Goal: Task Accomplishment & Management: Use online tool/utility

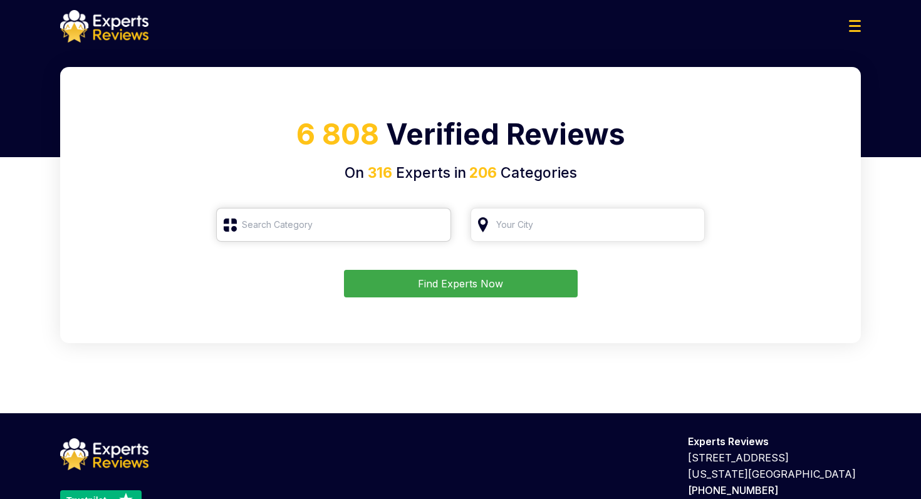
click at [384, 225] on input "search" at bounding box center [333, 225] width 235 height 34
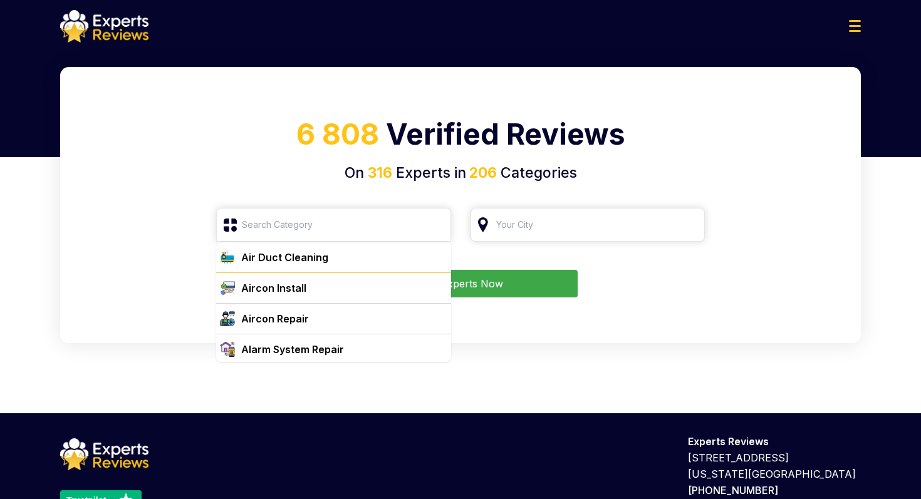
click at [293, 286] on div "Aircon Install" at bounding box center [273, 288] width 65 height 15
type input "Aircon Install"
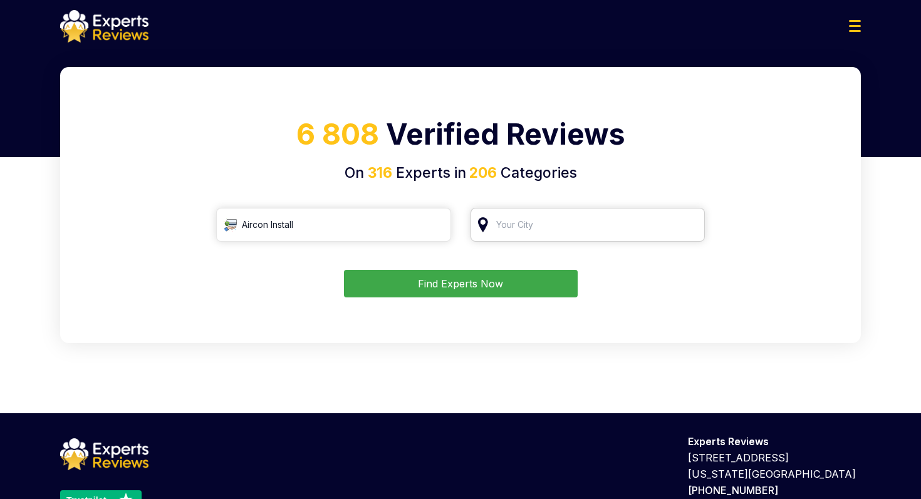
click at [509, 228] on input "search" at bounding box center [587, 225] width 235 height 34
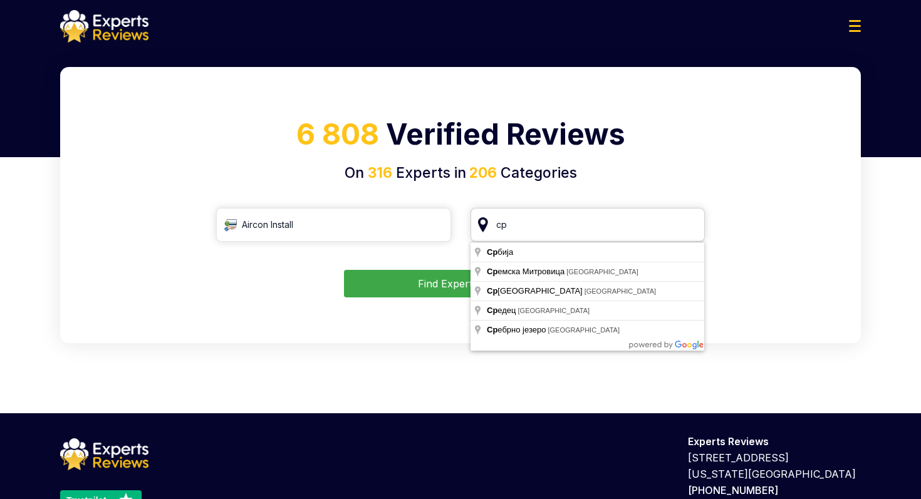
type input "с"
type input "[GEOGRAPHIC_DATA], [GEOGRAPHIC_DATA]"
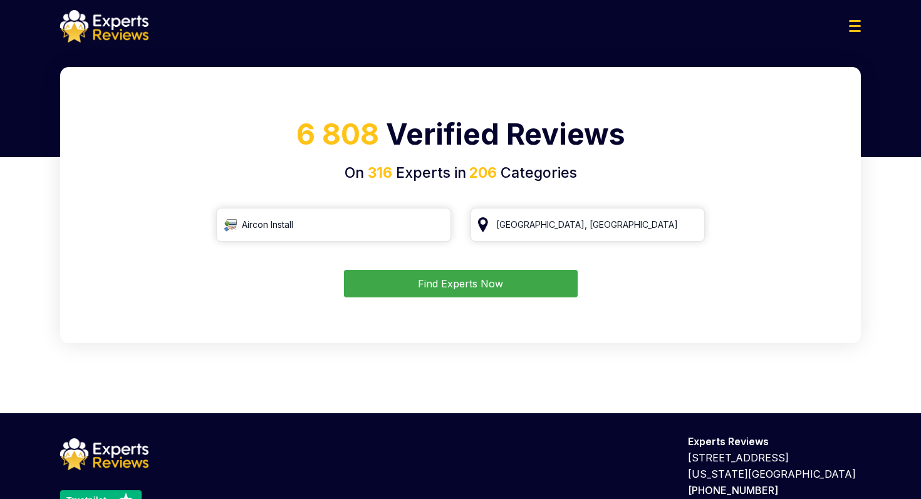
click at [460, 294] on button "Find Experts Now" at bounding box center [461, 284] width 234 height 28
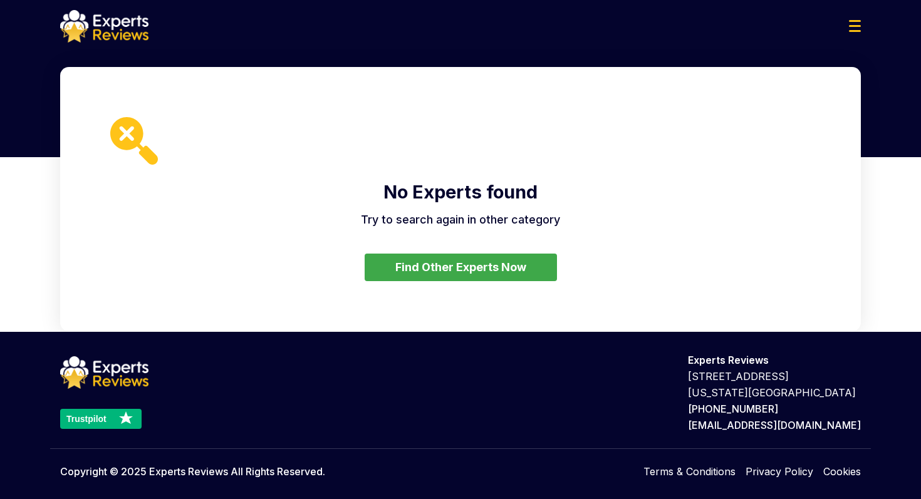
click at [413, 268] on button "Find Other Experts Now" at bounding box center [461, 268] width 192 height 28
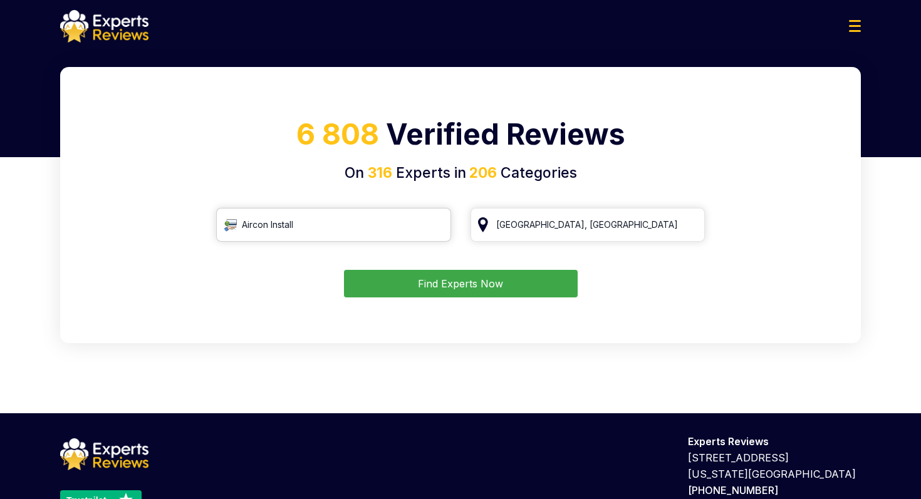
click at [351, 235] on input "Aircon Install" at bounding box center [333, 225] width 235 height 34
click at [440, 231] on input "Aircon Install" at bounding box center [333, 225] width 235 height 34
click at [437, 224] on input "Aircon Install" at bounding box center [333, 225] width 235 height 34
click at [320, 216] on input "search" at bounding box center [333, 225] width 235 height 34
click at [228, 227] on input "search" at bounding box center [333, 225] width 235 height 34
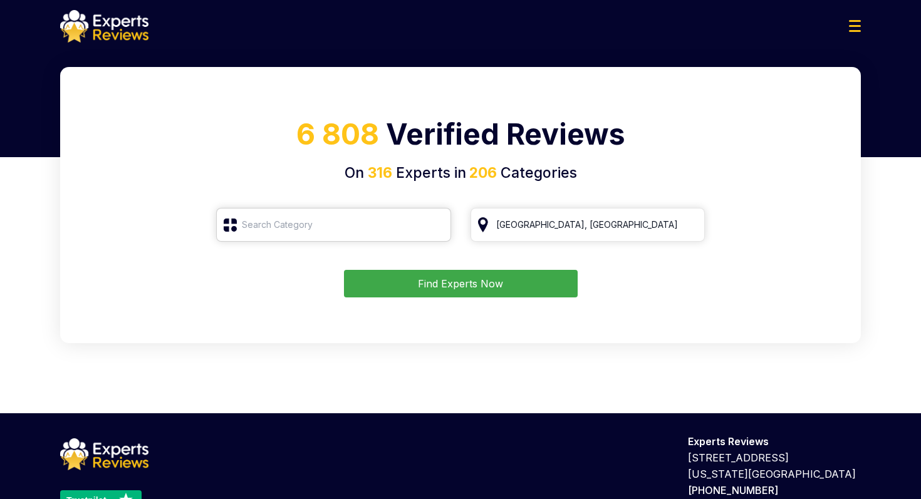
click at [274, 228] on input "search" at bounding box center [333, 225] width 235 height 34
click at [334, 231] on input "search" at bounding box center [333, 225] width 235 height 34
click at [286, 308] on div "6 808 Verified Reviews On 316 Experts in 206 Categories Chicago, IL Find Expert…" at bounding box center [460, 205] width 801 height 276
click at [579, 224] on input "[GEOGRAPHIC_DATA], [GEOGRAPHIC_DATA]" at bounding box center [587, 225] width 235 height 34
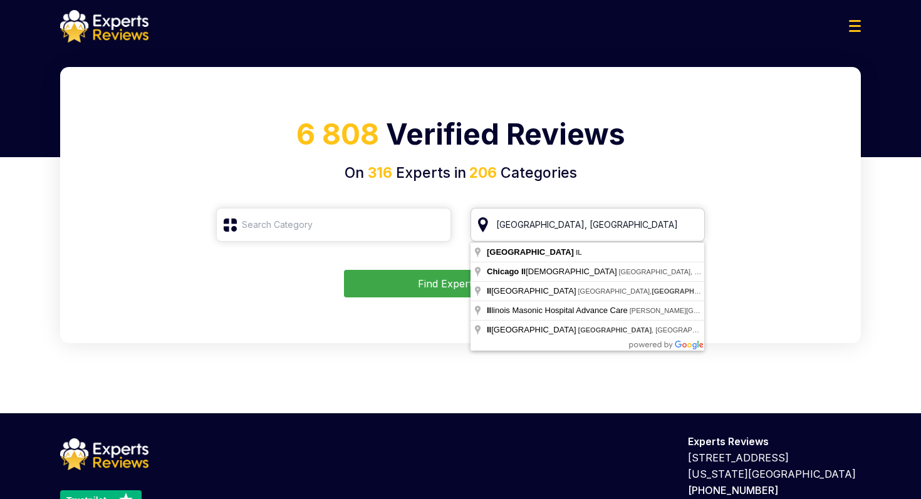
click at [691, 226] on input "[GEOGRAPHIC_DATA], [GEOGRAPHIC_DATA]" at bounding box center [587, 225] width 235 height 34
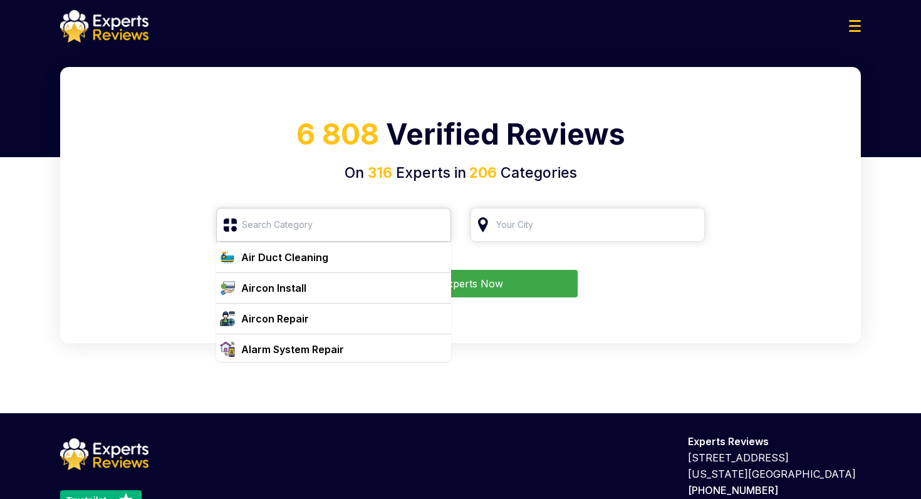
click at [327, 217] on input "search" at bounding box center [333, 225] width 235 height 34
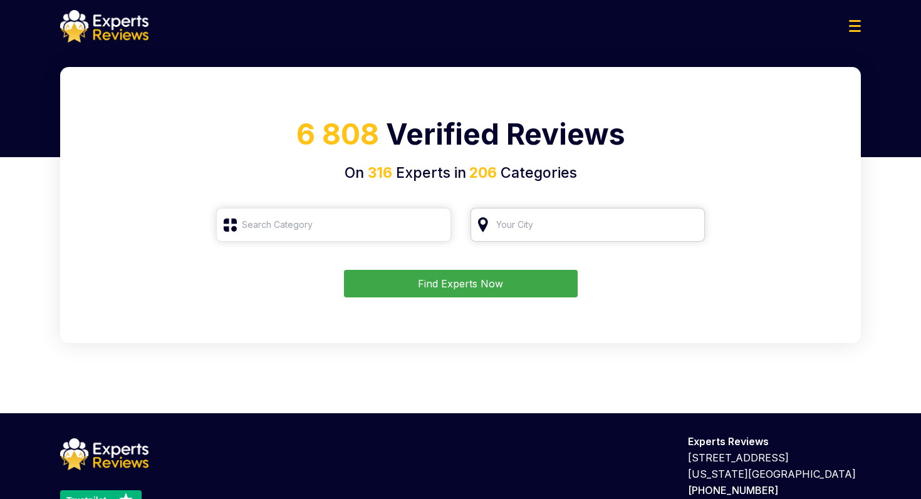
click at [556, 228] on input "search" at bounding box center [587, 225] width 235 height 34
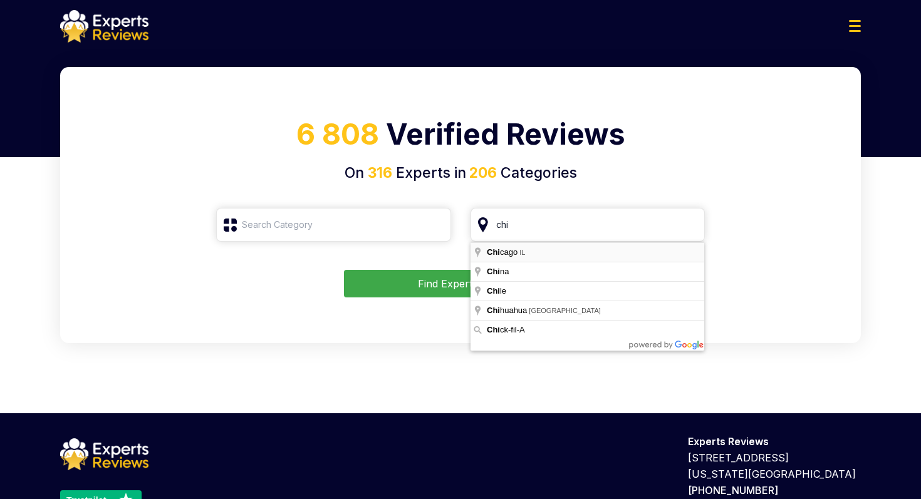
type input "[GEOGRAPHIC_DATA], [GEOGRAPHIC_DATA]"
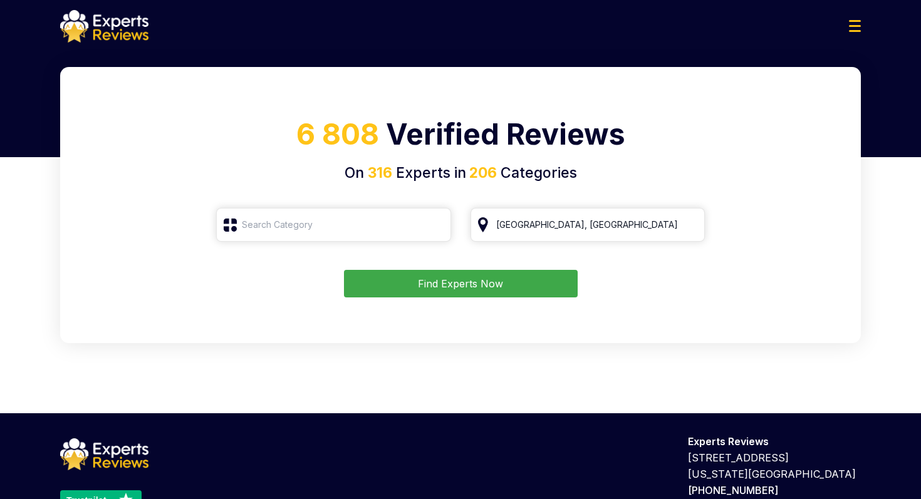
click at [476, 287] on button "Find Experts Now" at bounding box center [461, 284] width 234 height 28
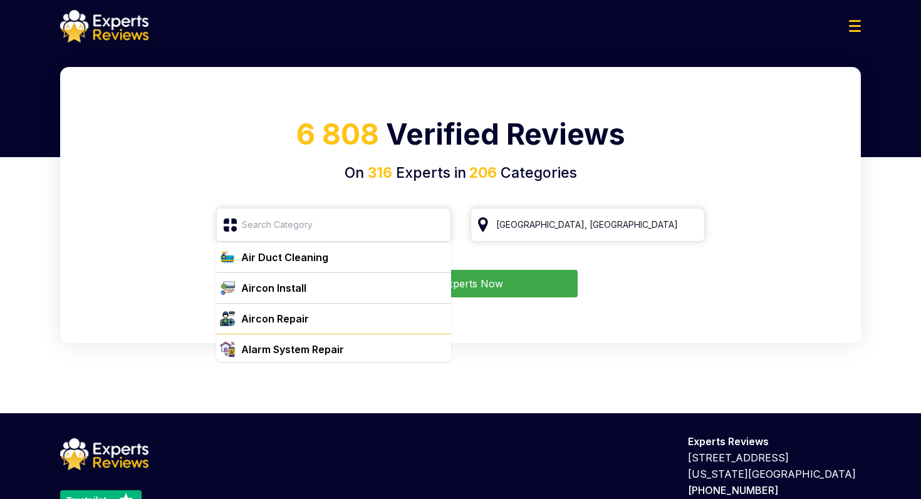
click at [261, 350] on div "Alarm System Repair" at bounding box center [292, 349] width 103 height 15
type input "Alarm System Repair"
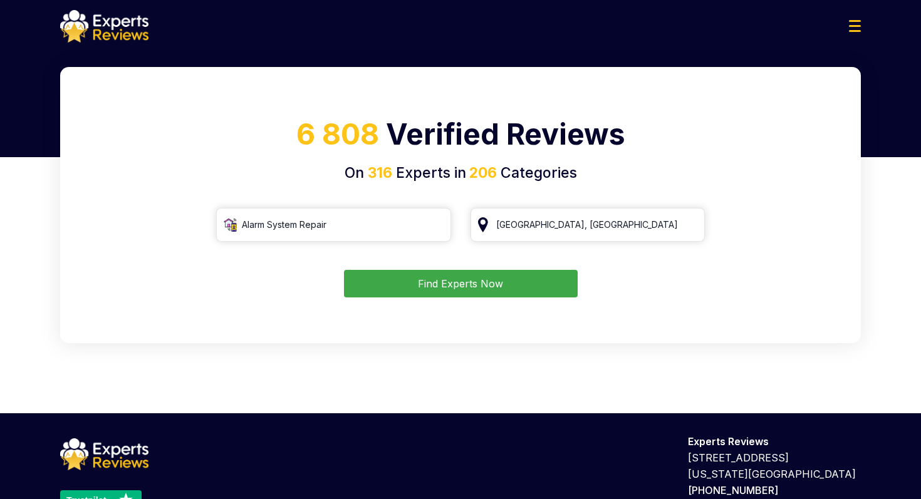
click at [494, 283] on button "Find Experts Now" at bounding box center [461, 284] width 234 height 28
click at [684, 307] on div "6 808 Verified Reviews On 316 Experts in 206 Categories Alarm System Repair Chi…" at bounding box center [460, 205] width 801 height 276
click at [544, 285] on button "Find Experts Now" at bounding box center [461, 284] width 234 height 28
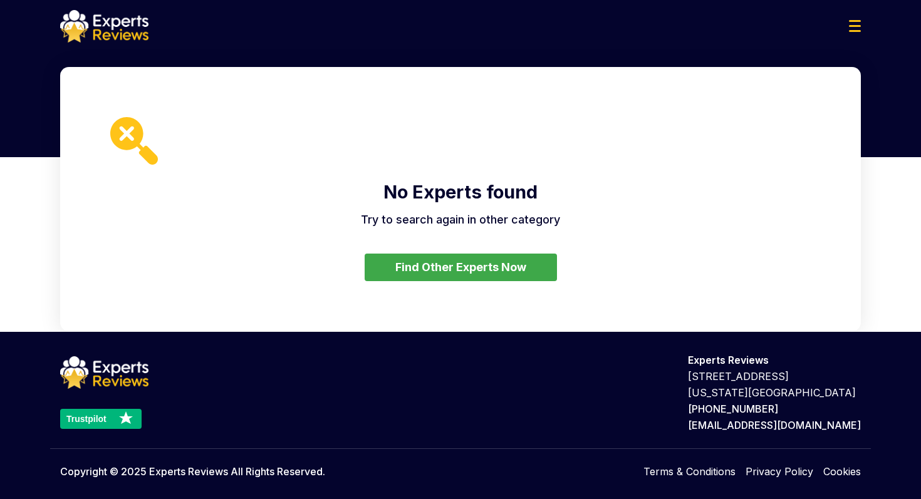
click at [430, 270] on button "Find Other Experts Now" at bounding box center [461, 268] width 192 height 28
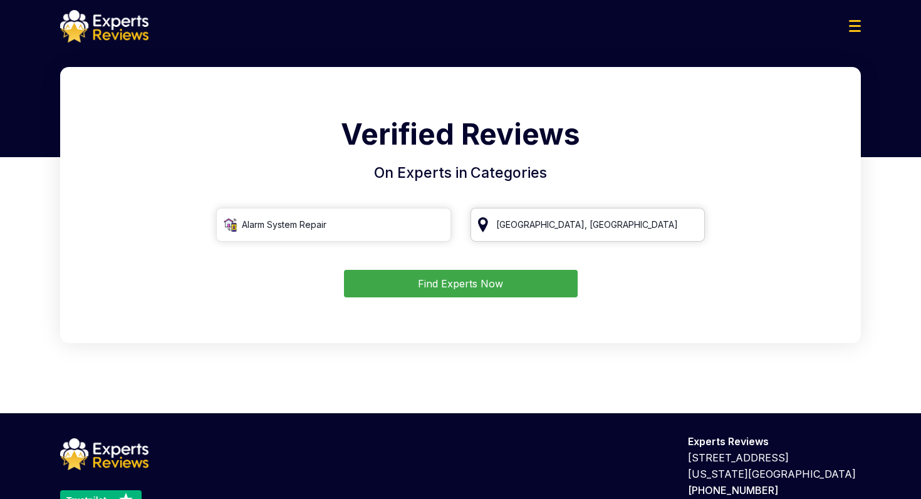
click at [549, 215] on input "[GEOGRAPHIC_DATA], [GEOGRAPHIC_DATA]" at bounding box center [587, 225] width 235 height 34
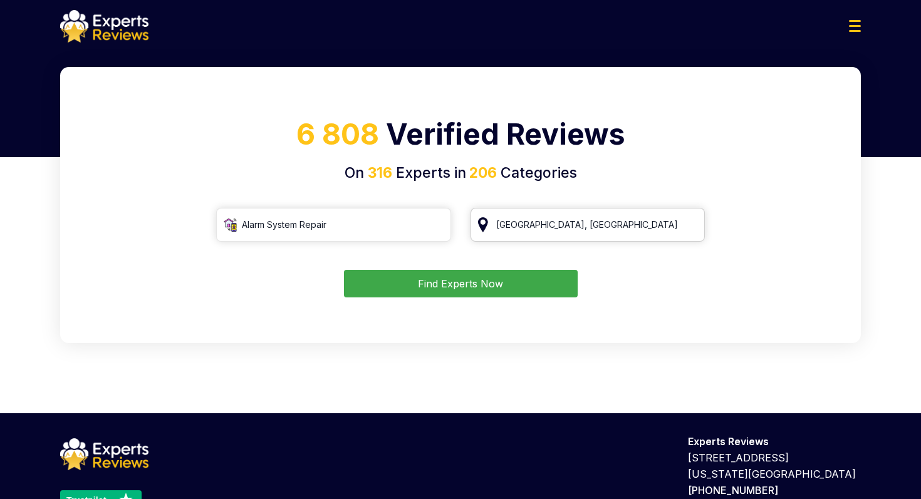
click at [549, 215] on input "[GEOGRAPHIC_DATA], [GEOGRAPHIC_DATA]" at bounding box center [587, 225] width 235 height 34
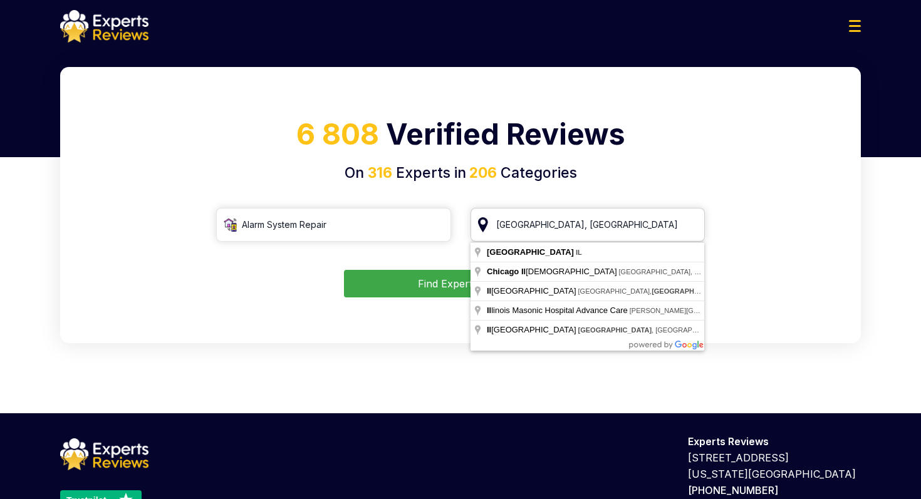
click at [549, 215] on input "[GEOGRAPHIC_DATA], [GEOGRAPHIC_DATA]" at bounding box center [587, 225] width 235 height 34
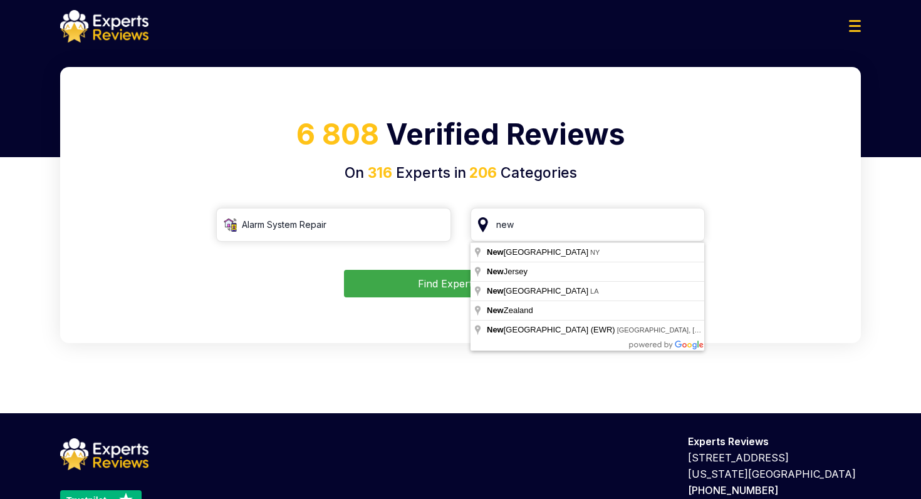
type input "[US_STATE], [GEOGRAPHIC_DATA]"
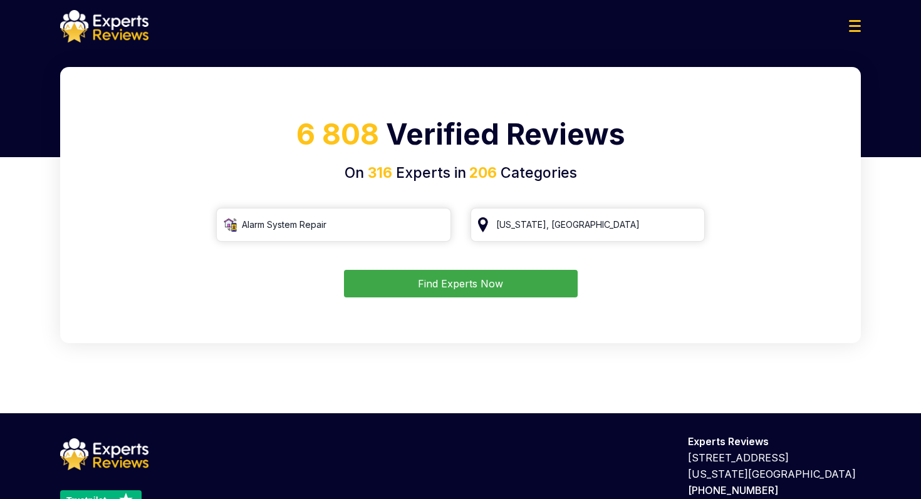
click at [463, 288] on button "Find Experts Now" at bounding box center [461, 284] width 234 height 28
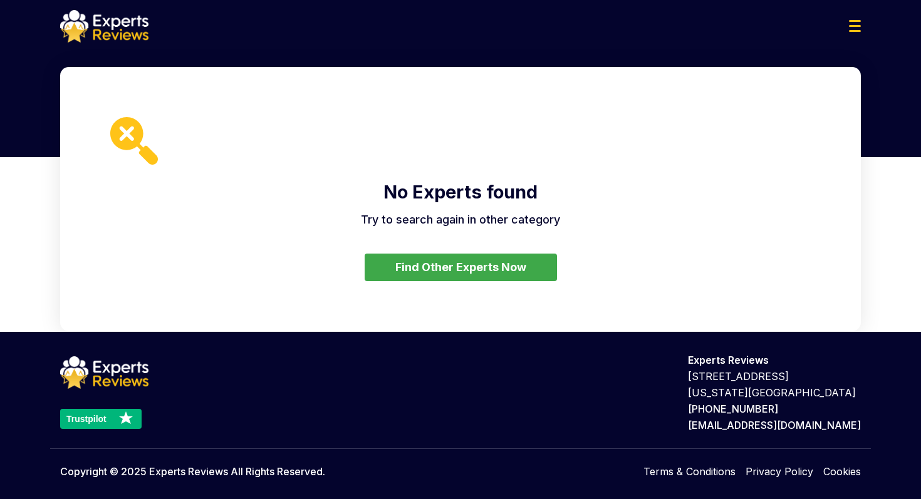
click at [424, 265] on button "Find Other Experts Now" at bounding box center [461, 268] width 192 height 28
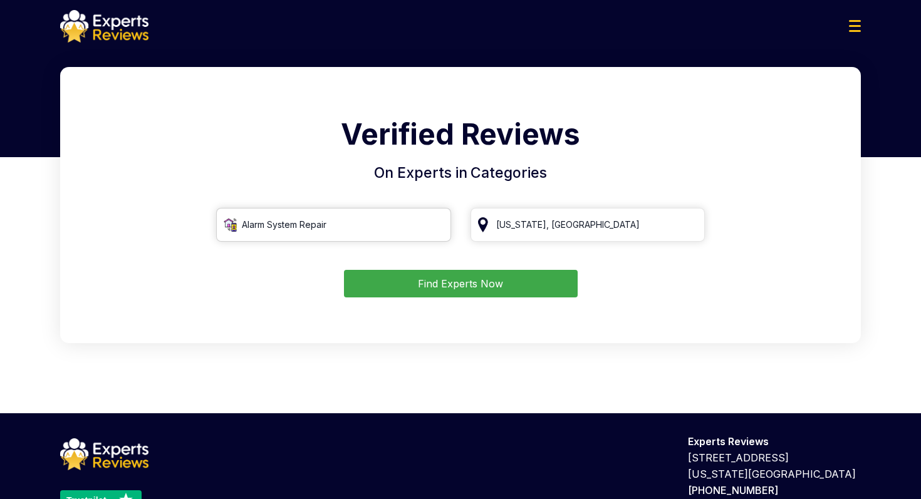
click at [382, 228] on input "Alarm System Repair" at bounding box center [333, 225] width 235 height 34
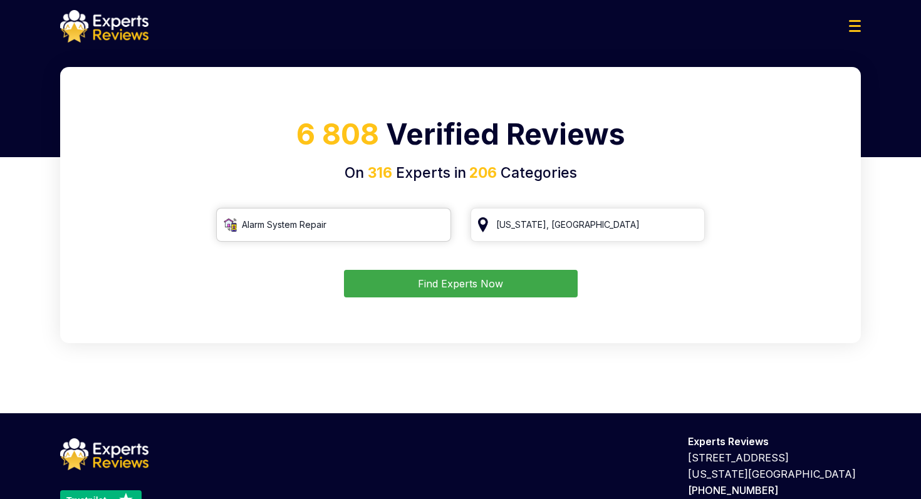
click at [436, 226] on input "Alarm System Repair" at bounding box center [333, 225] width 235 height 34
click at [385, 229] on input "search" at bounding box center [333, 225] width 235 height 34
click at [222, 222] on input "search" at bounding box center [333, 225] width 235 height 34
click at [226, 223] on input "search" at bounding box center [333, 225] width 235 height 34
click at [230, 223] on input "search" at bounding box center [333, 225] width 235 height 34
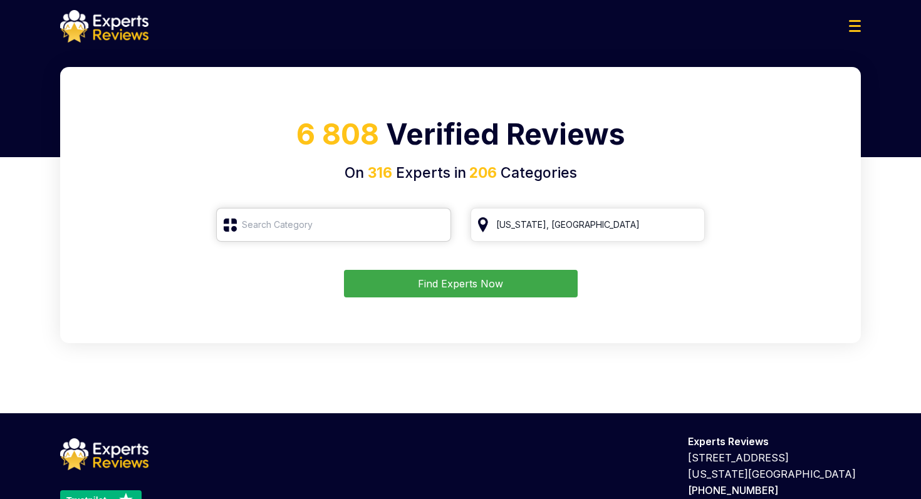
click at [230, 223] on input "search" at bounding box center [333, 225] width 235 height 34
click at [268, 226] on input "search" at bounding box center [333, 225] width 235 height 34
click at [254, 293] on div "Find Experts Now" at bounding box center [460, 284] width 771 height 28
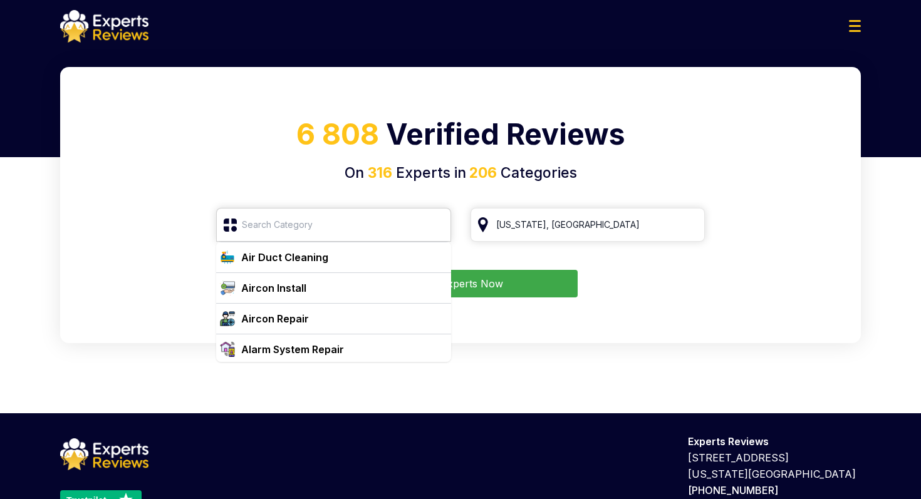
click at [224, 226] on input "search" at bounding box center [333, 225] width 235 height 34
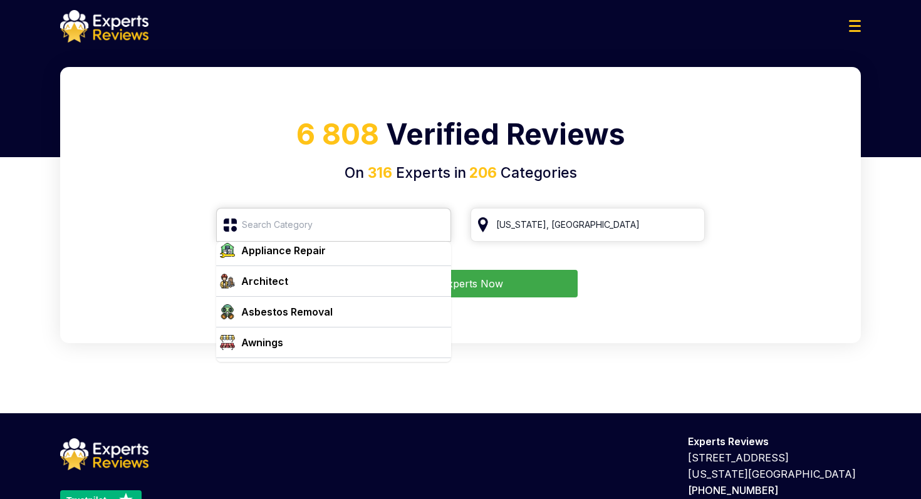
scroll to position [229, 0]
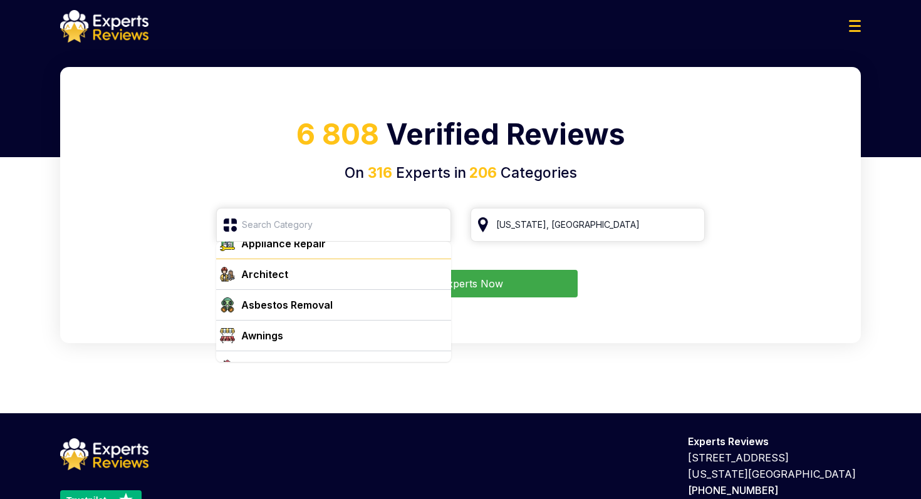
click at [283, 273] on div "Architect" at bounding box center [264, 274] width 47 height 15
type input "Architect"
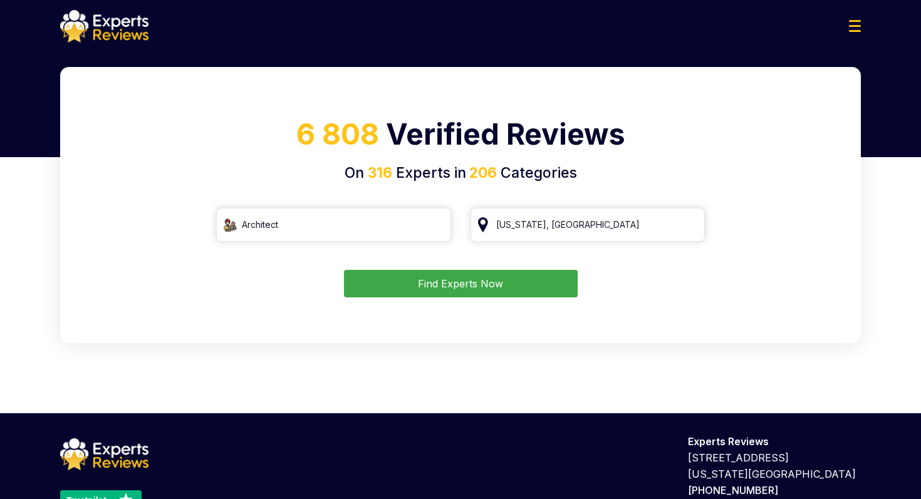
click at [449, 295] on button "Find Experts Now" at bounding box center [461, 284] width 234 height 28
click at [457, 278] on button "Find Experts Now" at bounding box center [461, 284] width 234 height 28
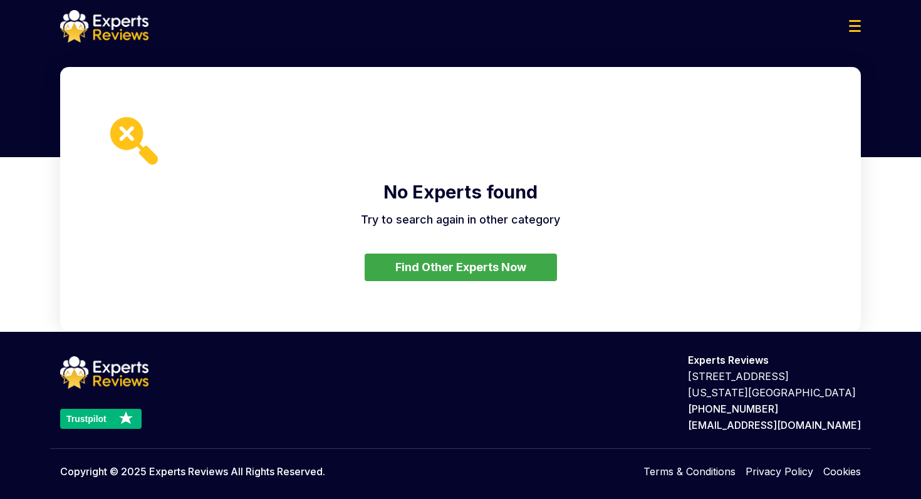
click at [127, 137] on img at bounding box center [134, 141] width 48 height 48
click at [428, 272] on button "Find Other Experts Now" at bounding box center [461, 268] width 192 height 28
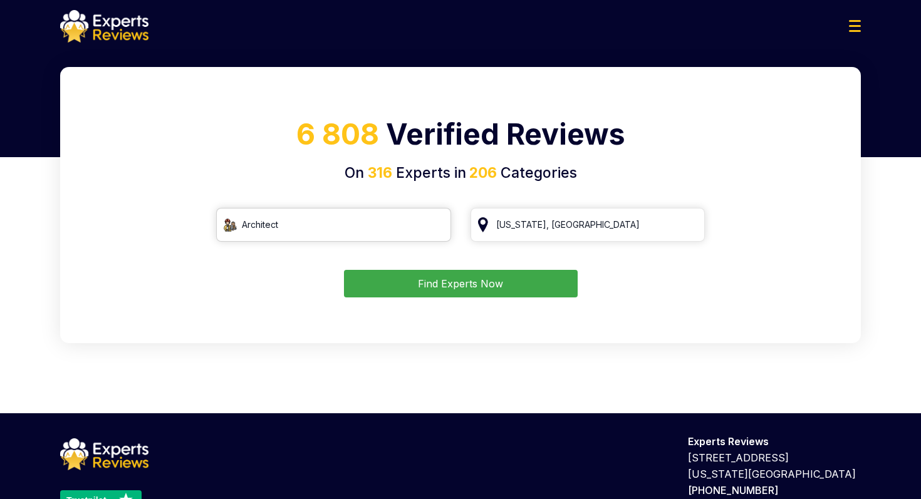
click at [437, 227] on input "Architect" at bounding box center [333, 225] width 235 height 34
click at [231, 228] on input "search" at bounding box center [333, 225] width 235 height 34
